Goal: Task Accomplishment & Management: Use online tool/utility

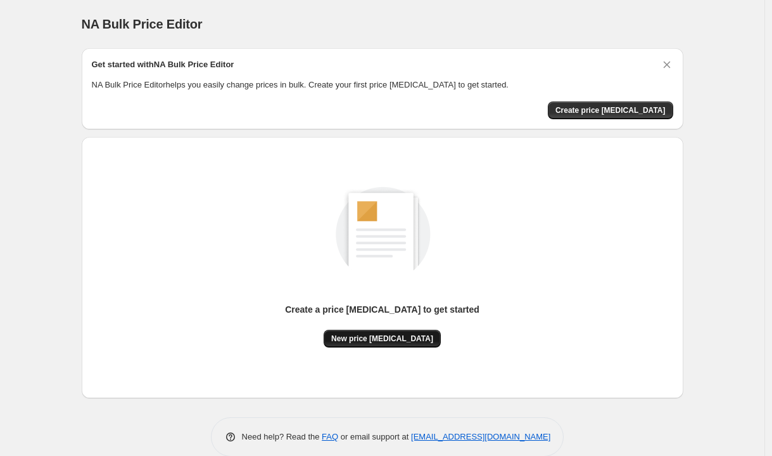
click at [407, 340] on span "New price change job" at bounding box center [382, 338] width 102 height 10
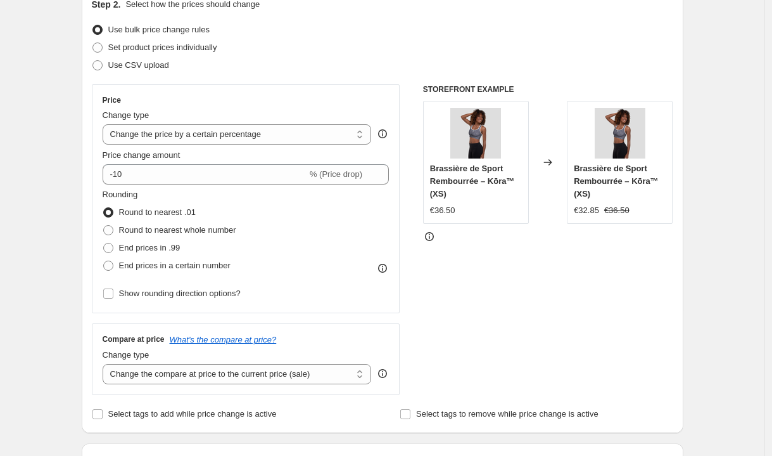
scroll to position [168, 0]
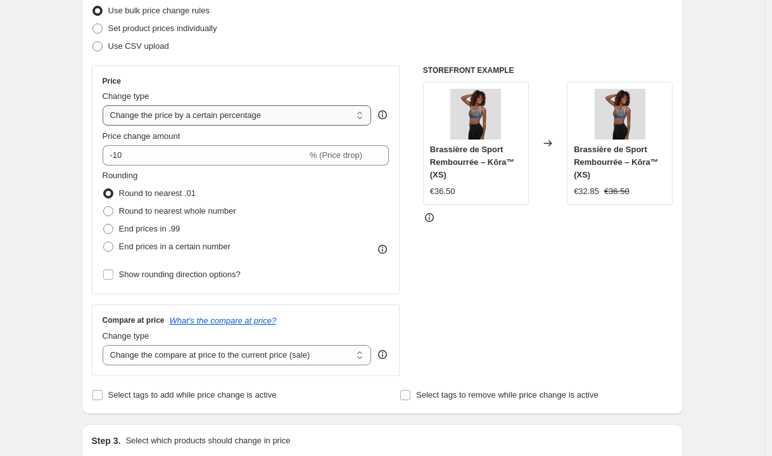
click at [350, 112] on select "Change the price to a certain amount Change the price by a certain amount Chang…" at bounding box center [237, 115] width 269 height 20
select select "to"
click at [106, 105] on select "Change the price to a certain amount Change the price by a certain amount Chang…" at bounding box center [237, 115] width 269 height 20
type input "80.00"
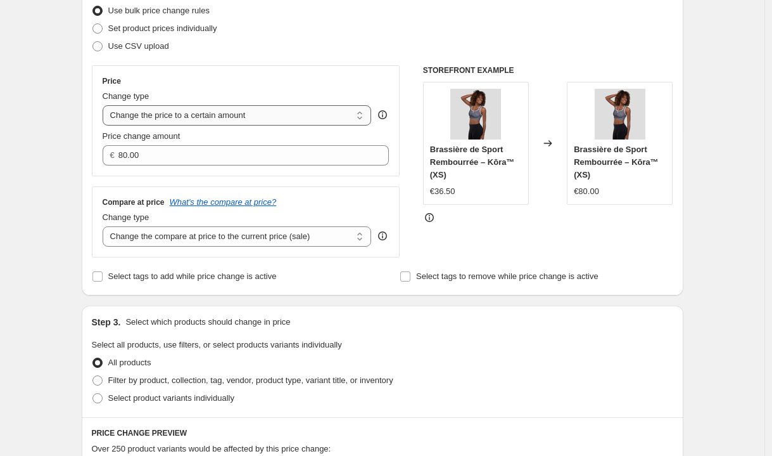
click at [292, 114] on select "Change the price to a certain amount Change the price by a certain amount Chang…" at bounding box center [237, 115] width 269 height 20
select select "by"
click at [106, 105] on select "Change the price to a certain amount Change the price by a certain amount Chang…" at bounding box center [237, 115] width 269 height 20
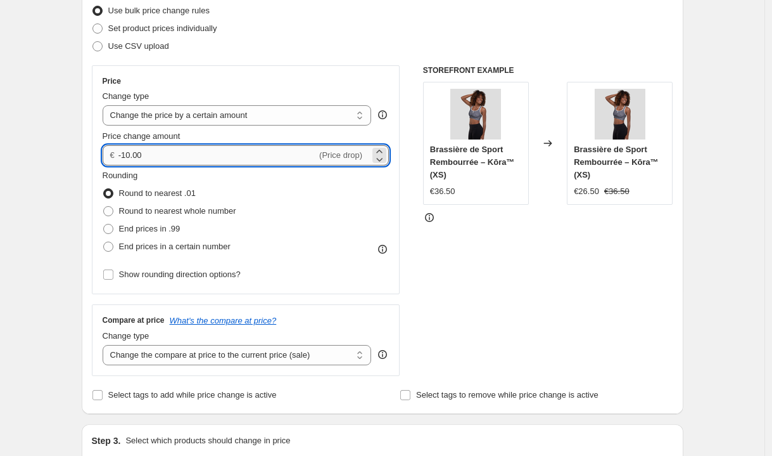
click at [127, 157] on input "-10.00" at bounding box center [217, 155] width 198 height 20
type input "10.00"
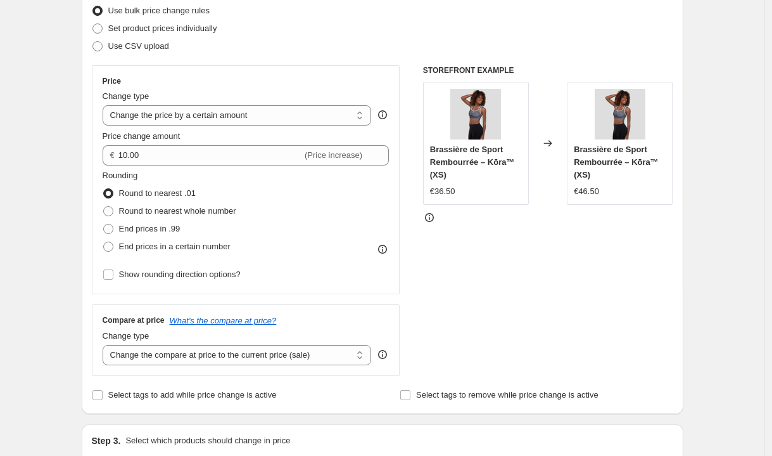
click at [400, 37] on div "Set product prices individually" at bounding box center [383, 29] width 582 height 18
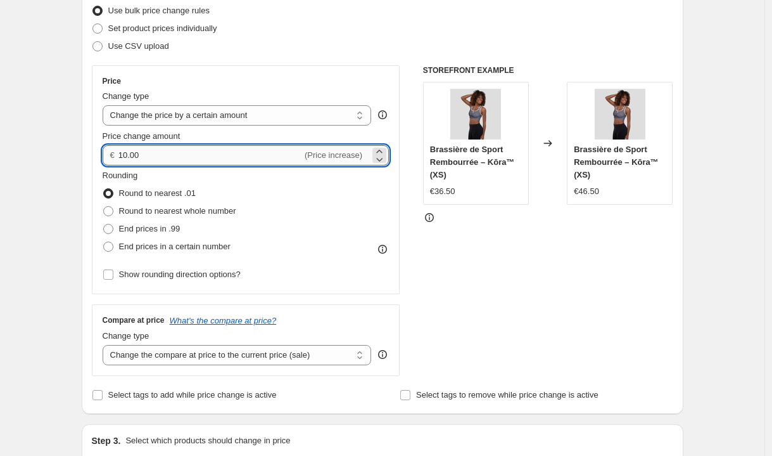
click at [131, 160] on input "10.00" at bounding box center [210, 155] width 184 height 20
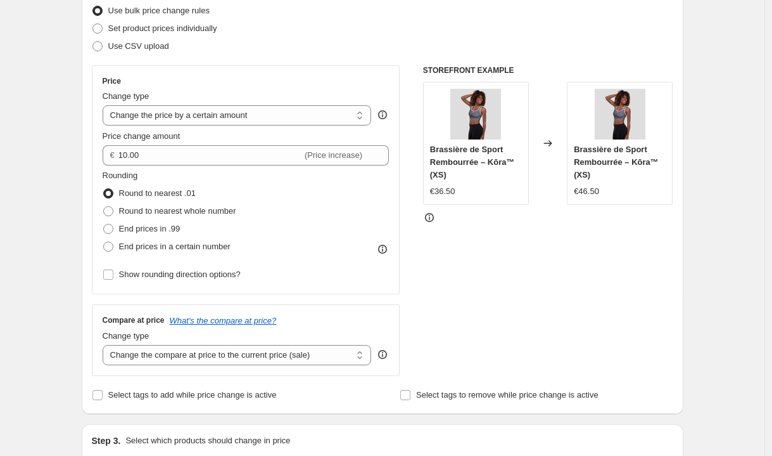
click at [265, 65] on div "Price Change type Change the price to a certain amount Change the price by a ce…" at bounding box center [246, 179] width 309 height 229
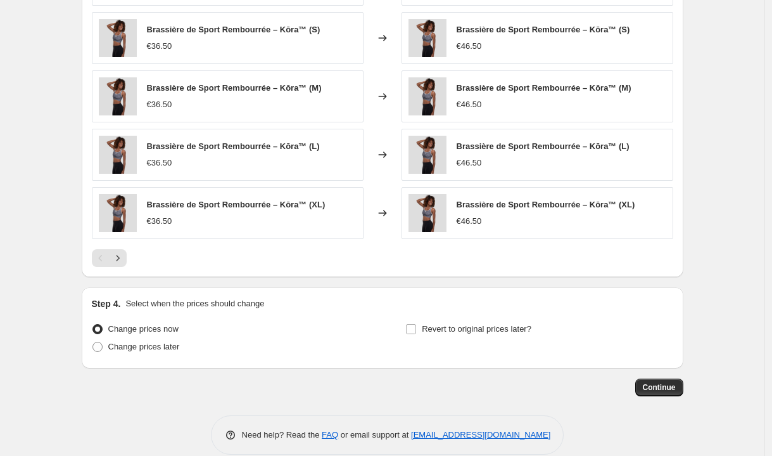
scroll to position [811, 0]
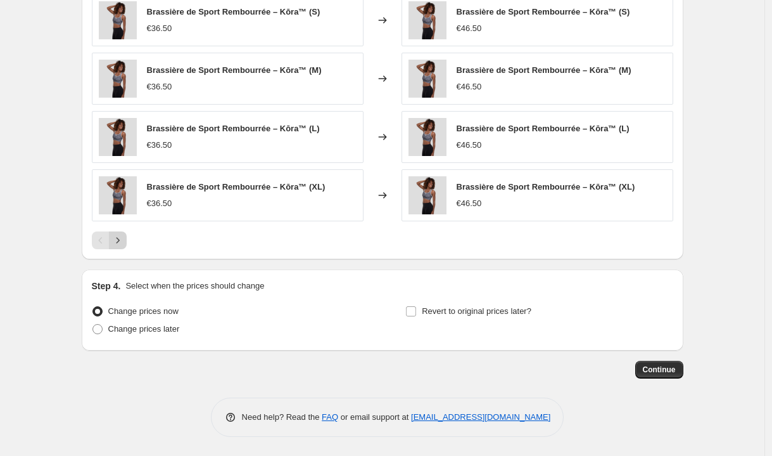
click at [119, 246] on button "Next" at bounding box center [118, 240] width 18 height 18
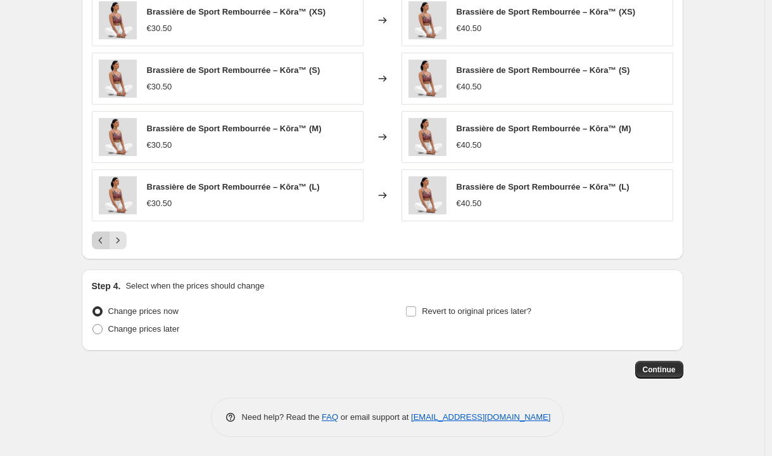
click at [98, 242] on icon "Previous" at bounding box center [100, 240] width 13 height 13
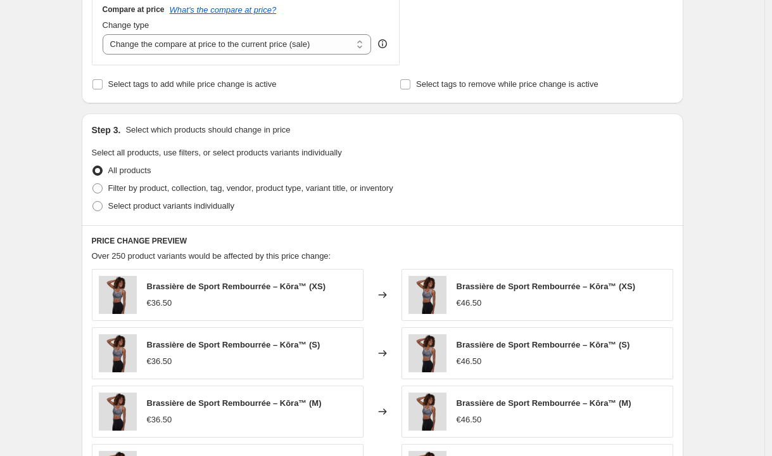
scroll to position [0, 0]
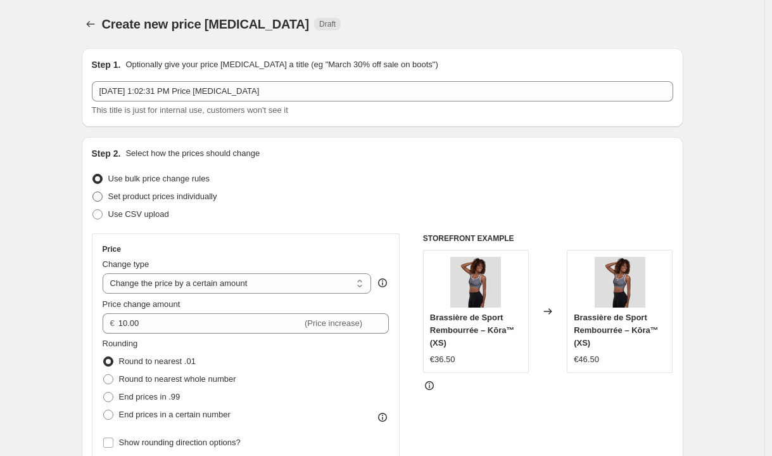
click at [110, 196] on label "Set product prices individually" at bounding box center [154, 197] width 125 height 18
click at [93, 192] on input "Set product prices individually" at bounding box center [93, 191] width 1 height 1
radio input "true"
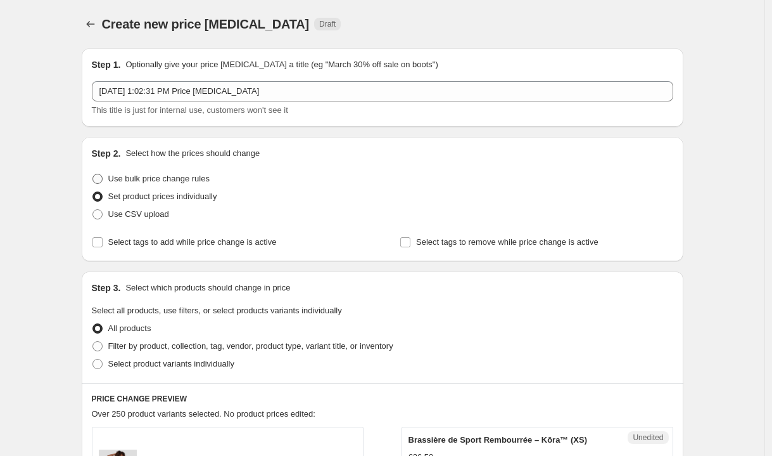
click at [101, 184] on span at bounding box center [97, 178] width 11 height 11
click at [93, 174] on input "Use bulk price change rules" at bounding box center [93, 174] width 1 height 1
radio input "true"
select select "by"
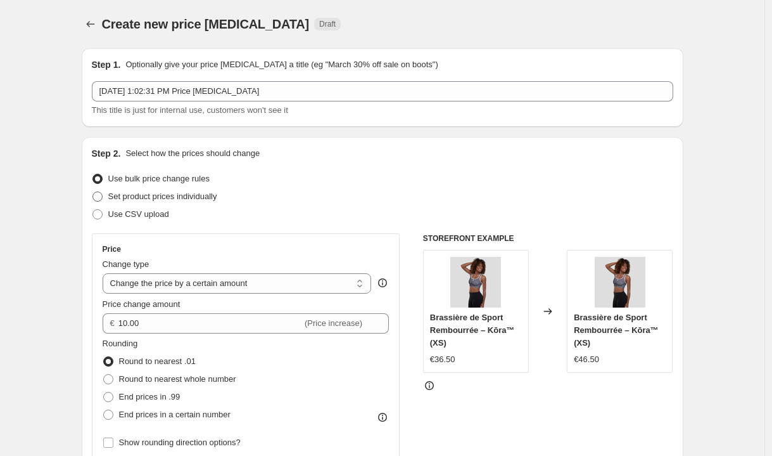
click at [102, 197] on span at bounding box center [98, 196] width 10 height 10
click at [93, 192] on input "Set product prices individually" at bounding box center [93, 191] width 1 height 1
radio input "true"
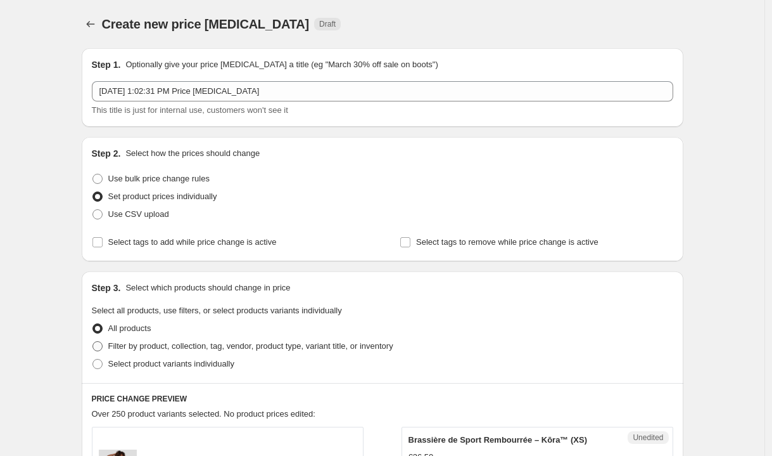
click at [103, 349] on span at bounding box center [97, 345] width 11 height 11
click at [93, 342] on input "Filter by product, collection, tag, vendor, product type, variant title, or inv…" at bounding box center [93, 341] width 1 height 1
radio input "true"
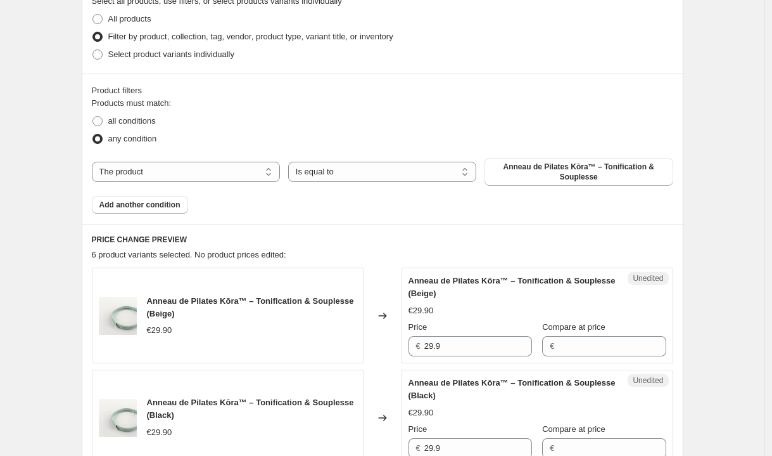
scroll to position [300, 0]
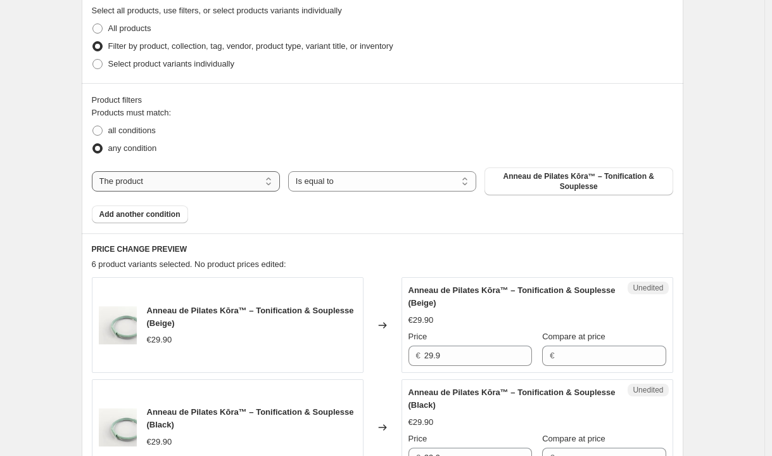
click at [214, 176] on select "The product The product's collection The product's tag The product's vendor The…" at bounding box center [186, 181] width 188 height 20
click at [561, 186] on span "Anneau de Pilates Kōra™ – Tonification & Souplesse" at bounding box center [578, 181] width 173 height 20
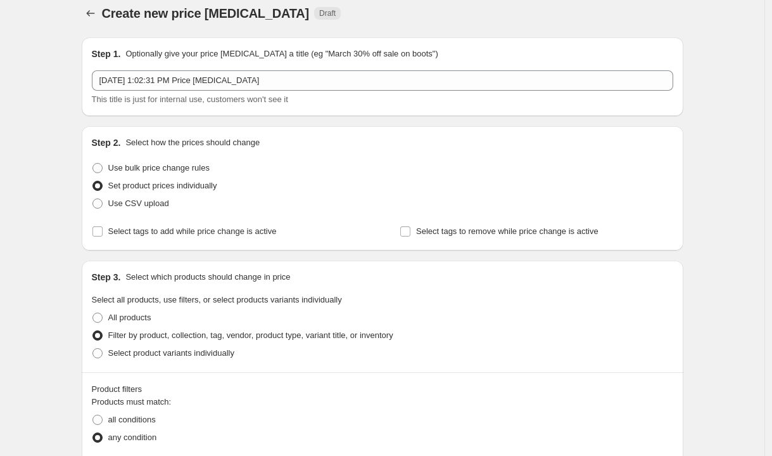
scroll to position [0, 0]
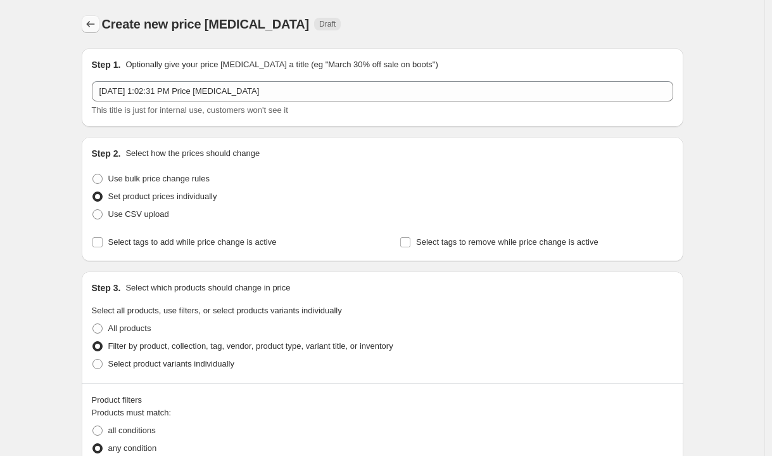
click at [94, 23] on icon "Price change jobs" at bounding box center [90, 24] width 13 height 13
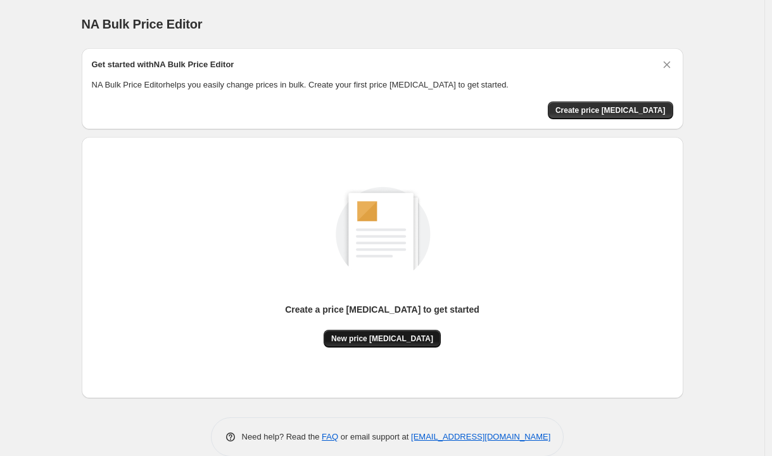
click at [350, 331] on button "New price change job" at bounding box center [382, 338] width 117 height 18
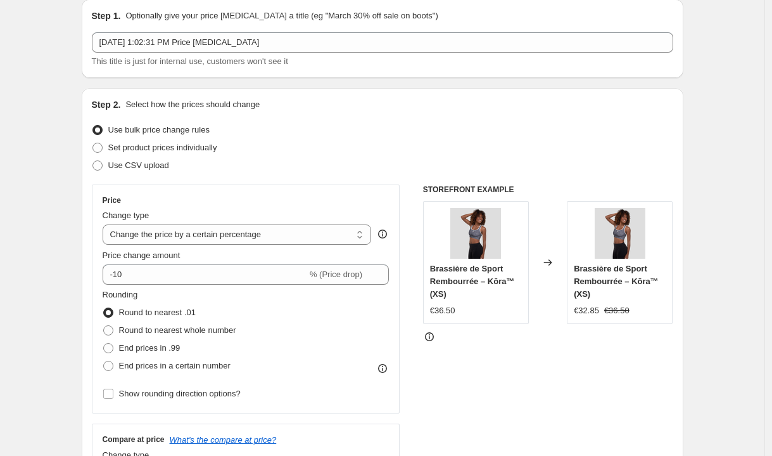
scroll to position [65, 0]
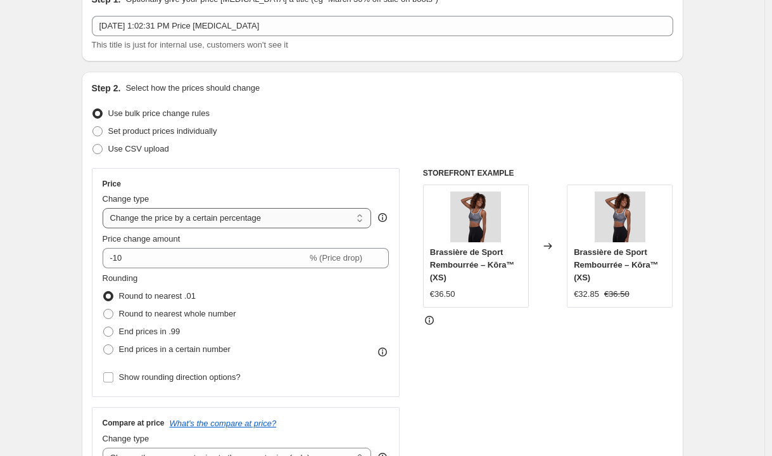
click at [282, 221] on select "Change the price to a certain amount Change the price by a certain amount Chang…" at bounding box center [237, 218] width 269 height 20
select select "by"
click at [106, 208] on select "Change the price to a certain amount Change the price by a certain amount Chang…" at bounding box center [237, 218] width 269 height 20
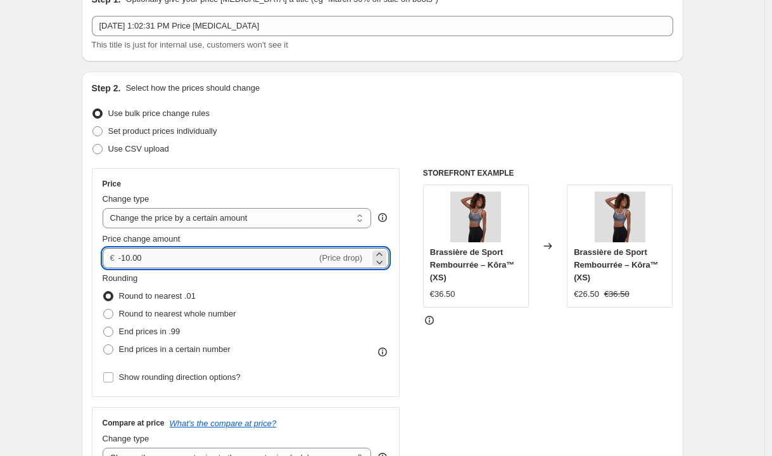
click at [136, 260] on input "-10.00" at bounding box center [217, 258] width 198 height 20
click at [127, 262] on input "-15.00" at bounding box center [217, 258] width 198 height 20
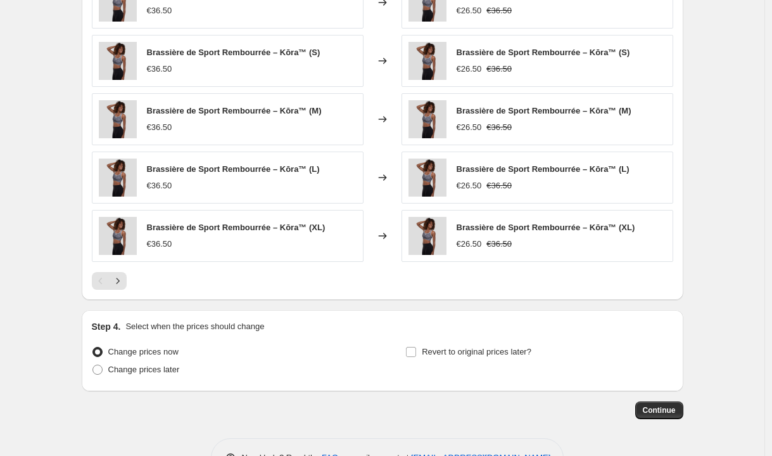
scroll to position [811, 0]
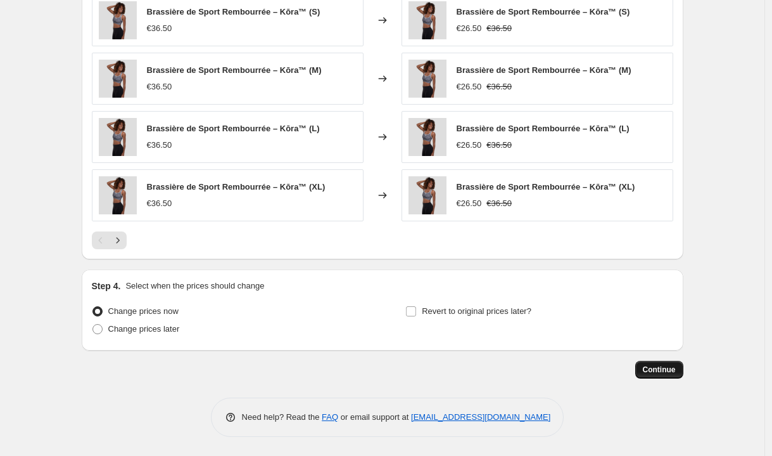
type input "15.00"
click at [644, 364] on button "Continue" at bounding box center [660, 370] width 48 height 18
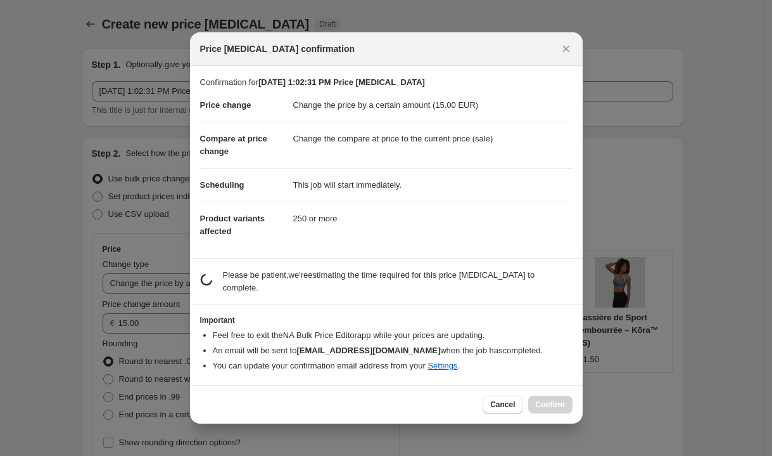
scroll to position [0, 0]
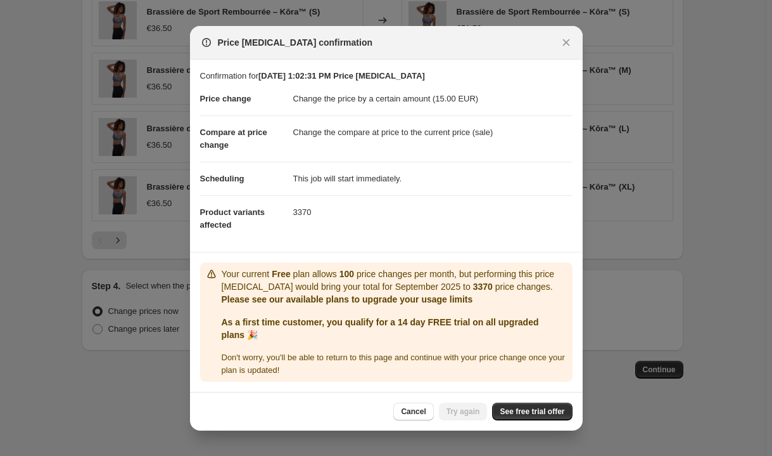
click at [477, 420] on div "Cancel Try again See free trial offer" at bounding box center [482, 411] width 179 height 18
click at [569, 39] on icon "Close" at bounding box center [566, 42] width 7 height 7
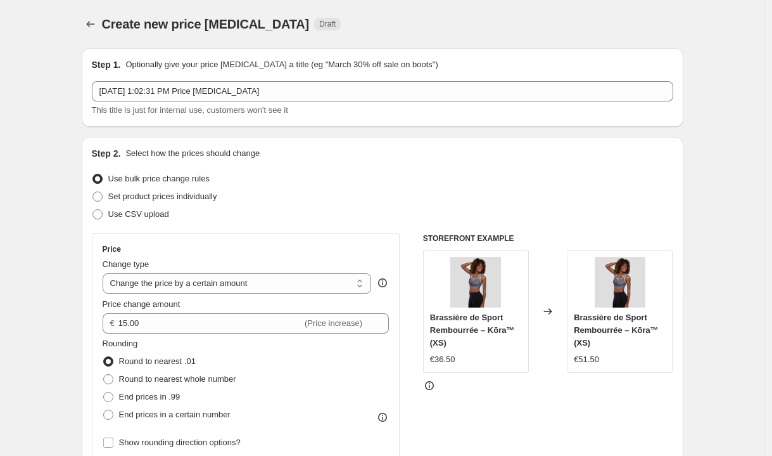
scroll to position [811, 0]
